Goal: Information Seeking & Learning: Learn about a topic

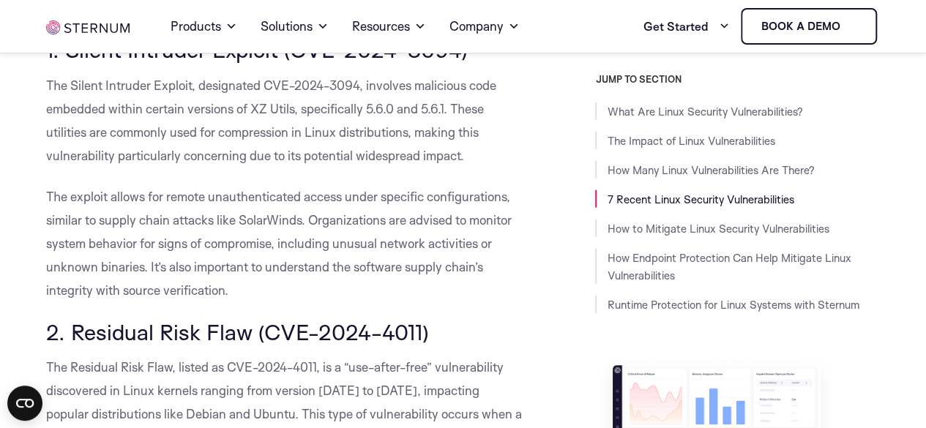
scroll to position [1758, 0]
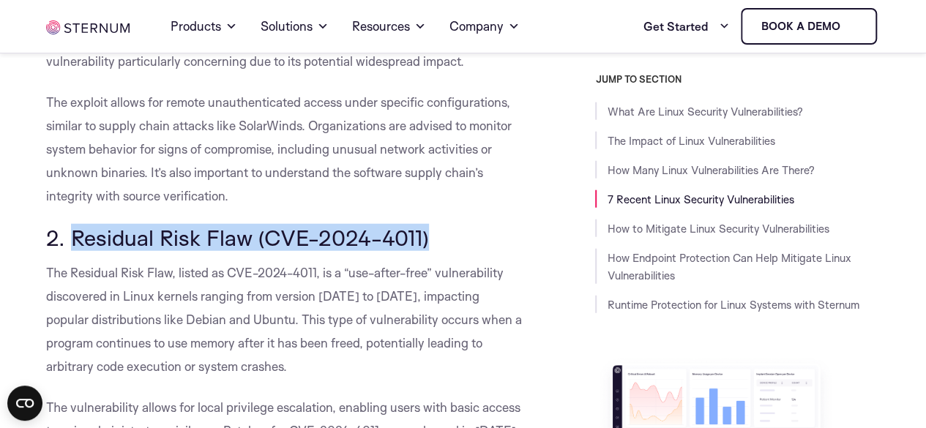
drag, startPoint x: 423, startPoint y: 237, endPoint x: 70, endPoint y: 241, distance: 353.0
click at [70, 241] on span "2. Residual Risk Flaw (CVE-2024-4011)" at bounding box center [237, 237] width 383 height 27
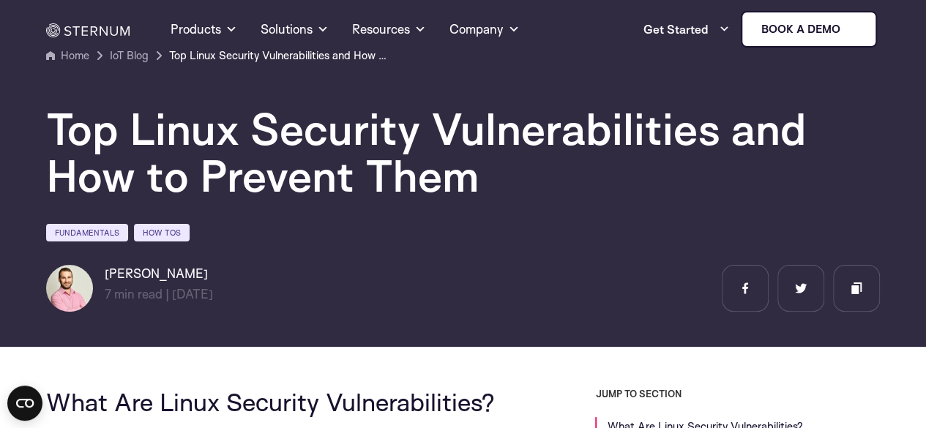
scroll to position [0, 0]
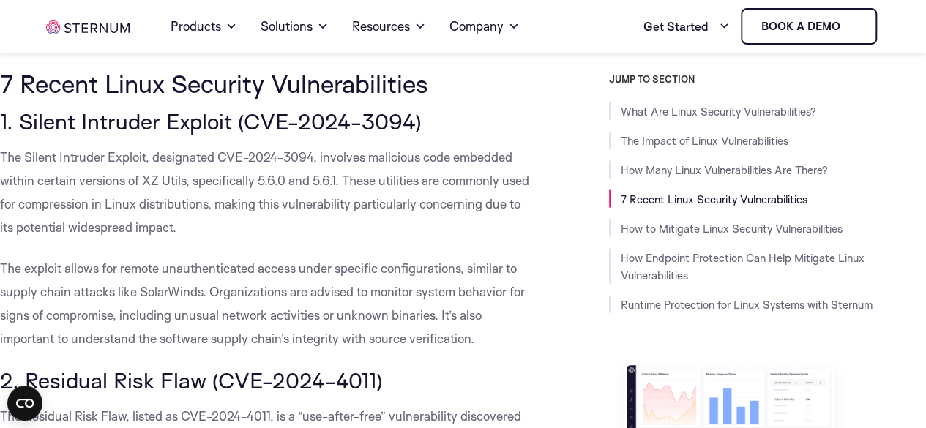
scroll to position [1538, 0]
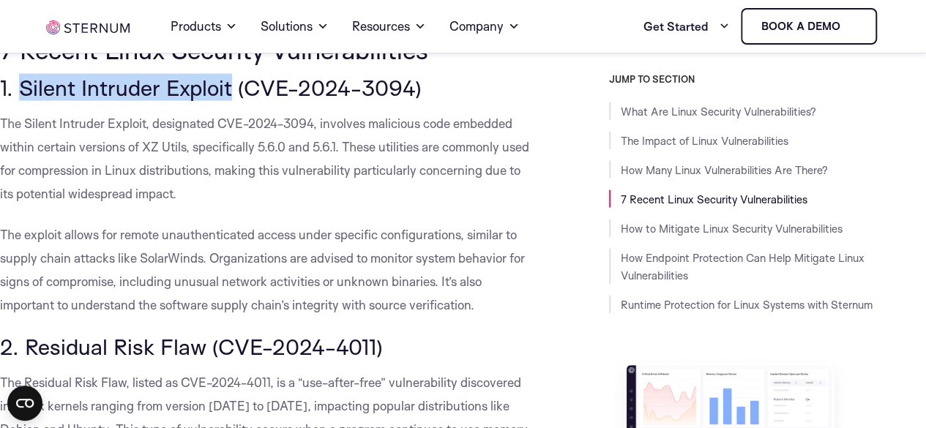
drag, startPoint x: 18, startPoint y: 114, endPoint x: 231, endPoint y: 121, distance: 214.0
click at [231, 101] on span "1. Silent Intruder Exploit (CVE-2024-3094)" at bounding box center [211, 87] width 422 height 27
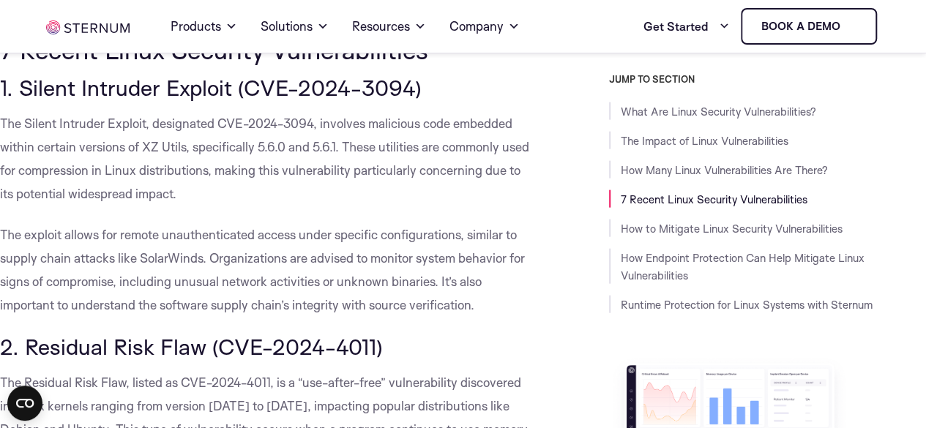
click at [436, 100] on h3 "1. Silent Intruder Exploit (CVE-2024-3094)" at bounding box center [265, 87] width 531 height 25
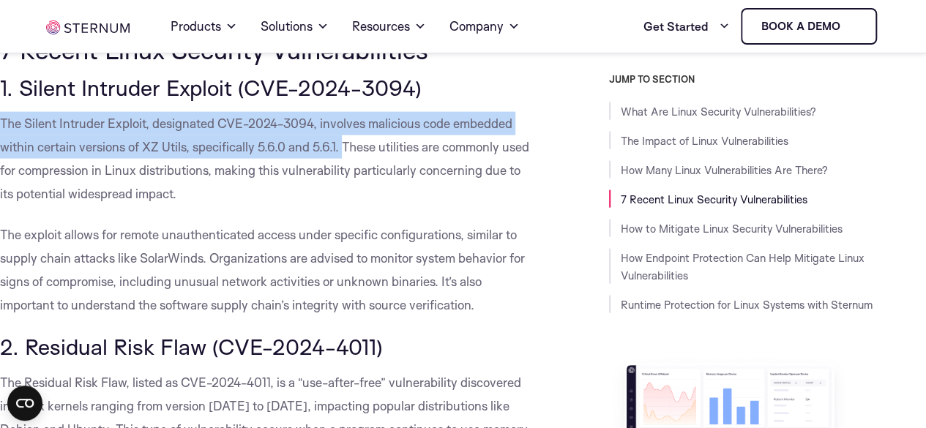
drag, startPoint x: 2, startPoint y: 146, endPoint x: 347, endPoint y: 179, distance: 346.5
click at [347, 179] on p "The Silent Intruder Exploit, designated CVE-2024-3094, involves malicious code …" at bounding box center [265, 159] width 531 height 94
copy span "The Silent Intruder Exploit, designated CVE-2024-3094, involves malicious code …"
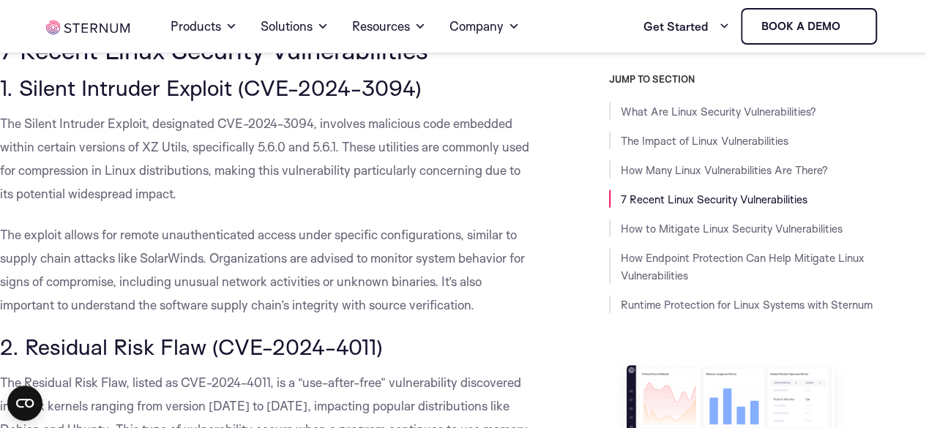
click at [381, 206] on p "The Silent Intruder Exploit, designated CVE-2024-3094, involves malicious code …" at bounding box center [265, 159] width 531 height 94
drag, startPoint x: 343, startPoint y: 166, endPoint x: 381, endPoint y: 208, distance: 56.5
click at [381, 206] on p "The Silent Intruder Exploit, designated CVE-2024-3094, involves malicious code …" at bounding box center [265, 159] width 531 height 94
copy span "These utilities are commonly used for compression in Linux distributions, makin…"
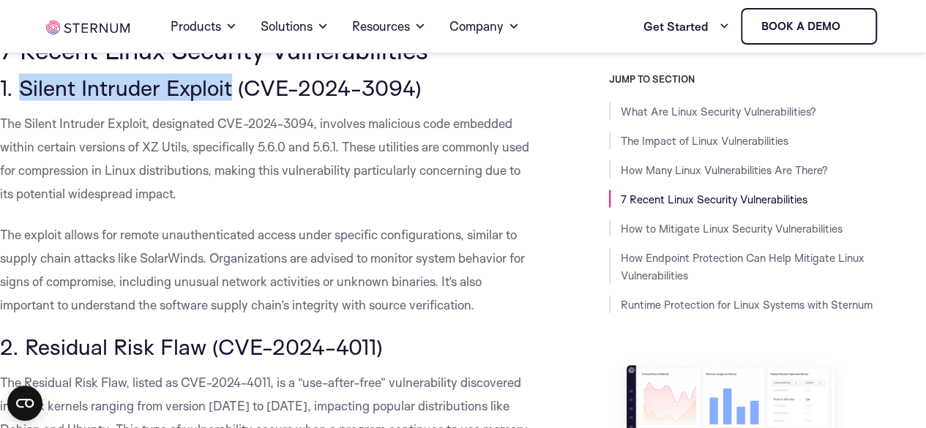
drag, startPoint x: 16, startPoint y: 112, endPoint x: 231, endPoint y: 115, distance: 214.6
click at [231, 101] on span "1. Silent Intruder Exploit (CVE-2024-3094)" at bounding box center [211, 87] width 422 height 27
copy span "Silent Intruder Exploit"
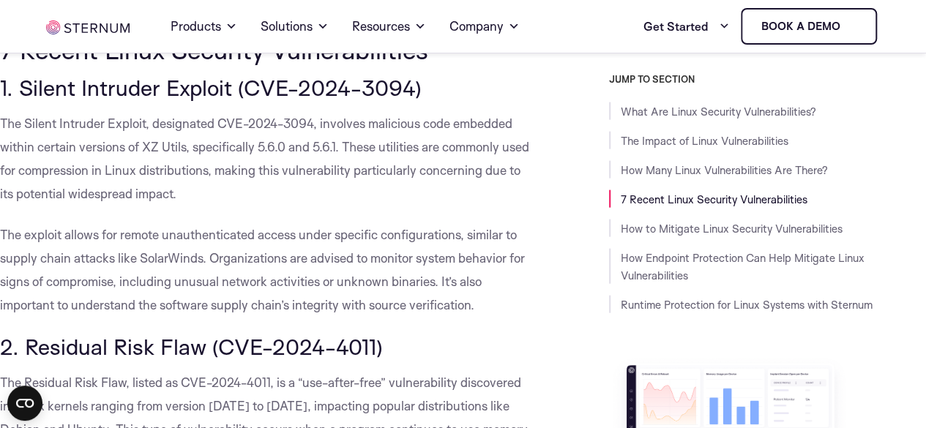
click at [319, 206] on p "The Silent Intruder Exploit, designated CVE-2024-3094, involves malicious code …" at bounding box center [265, 159] width 531 height 94
